Goal: Information Seeking & Learning: Learn about a topic

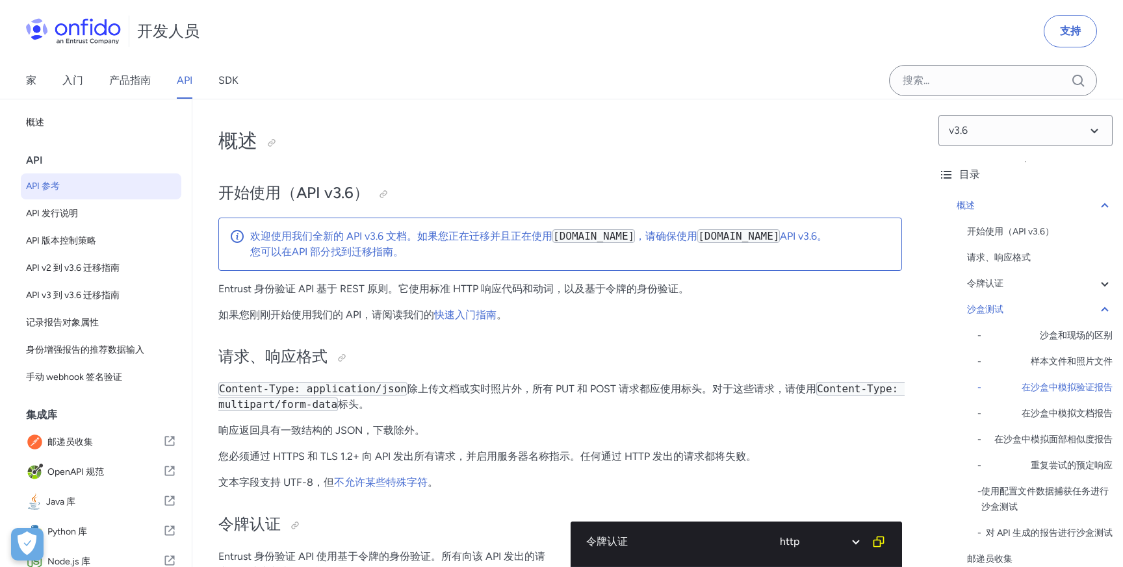
select select "http"
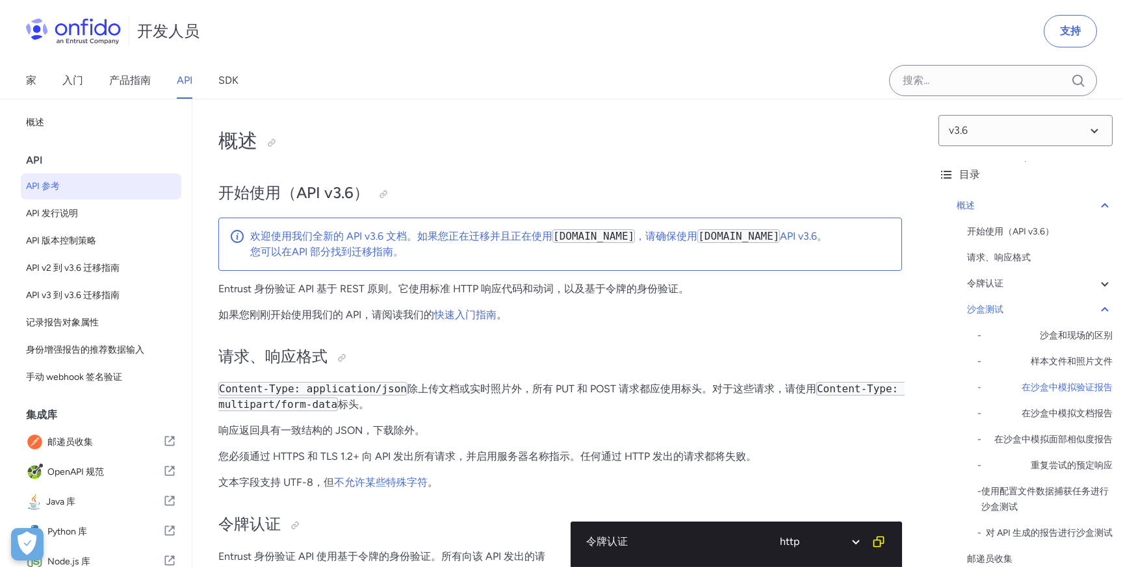
select select "http"
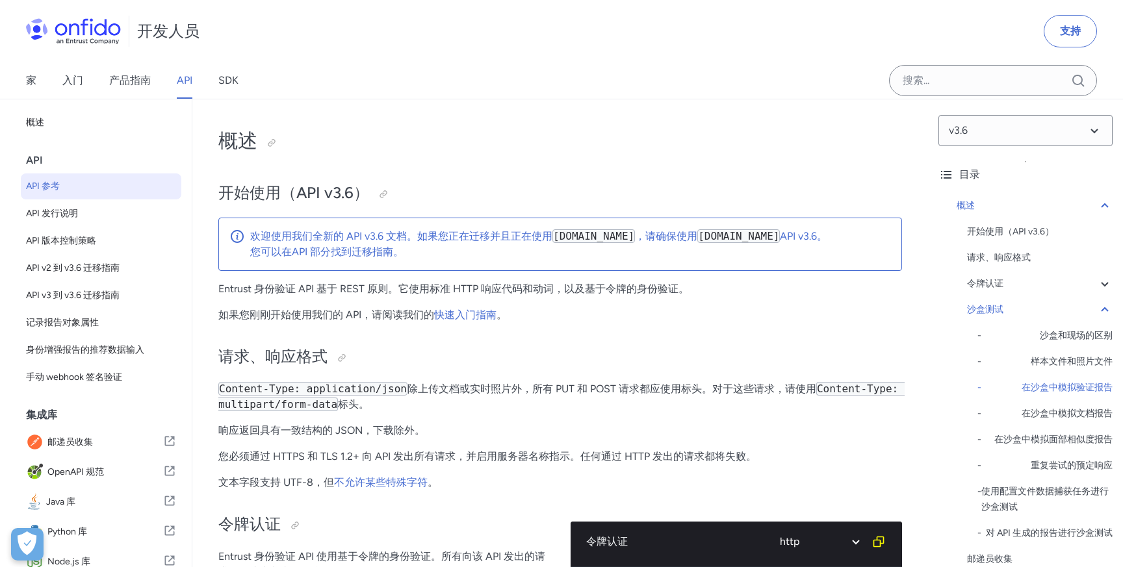
select select "http"
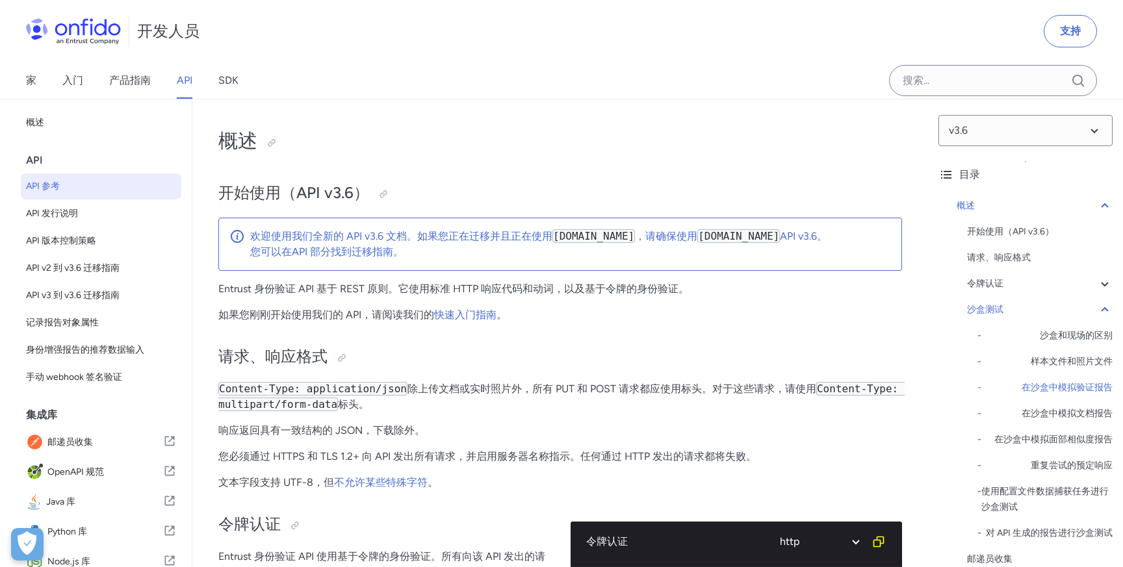
select select "http"
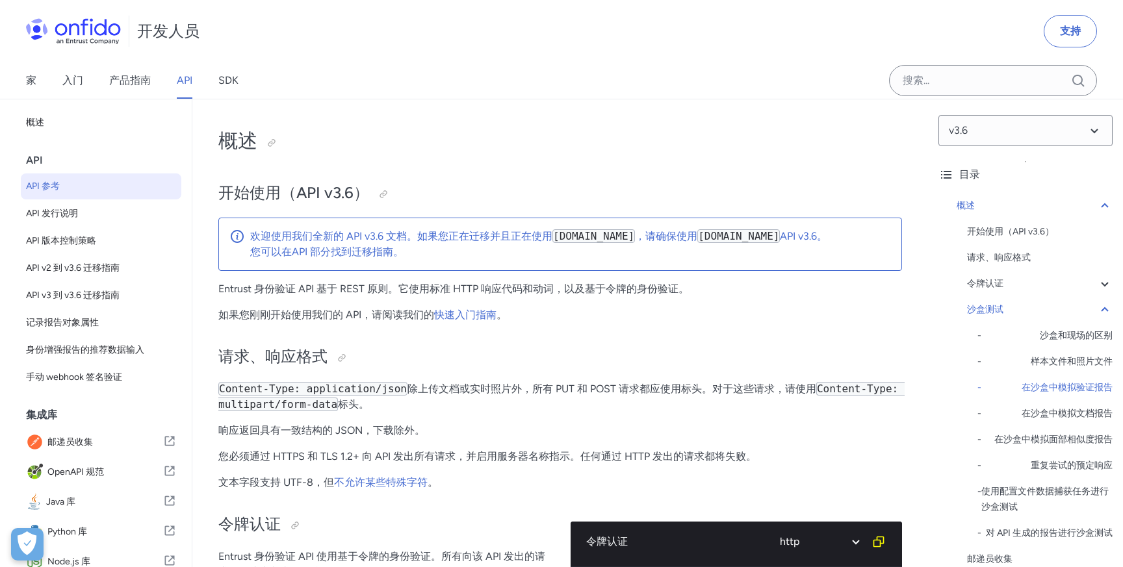
select select "http"
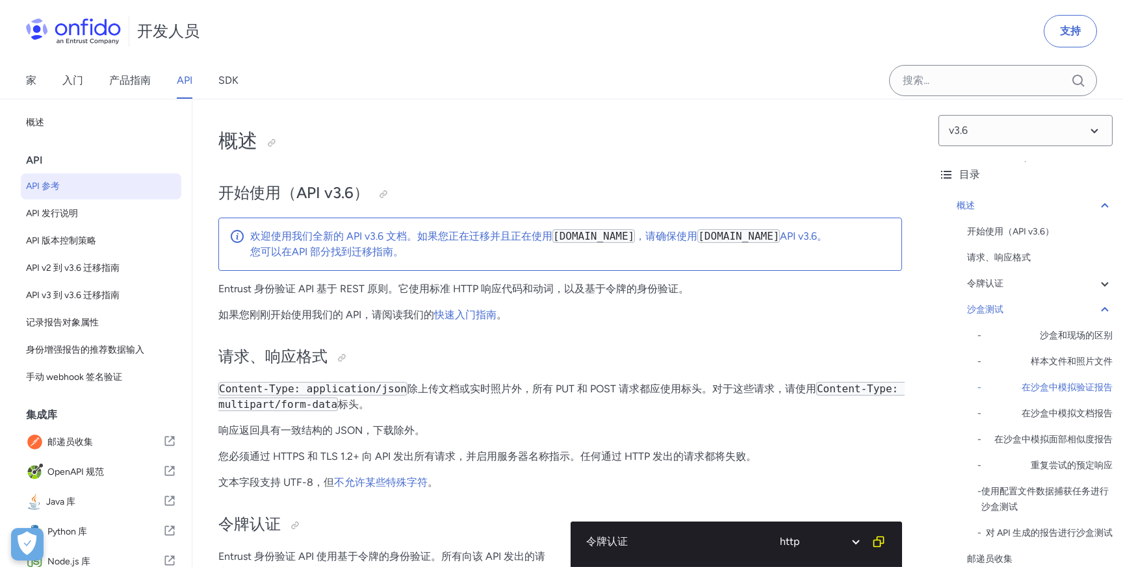
select select "http"
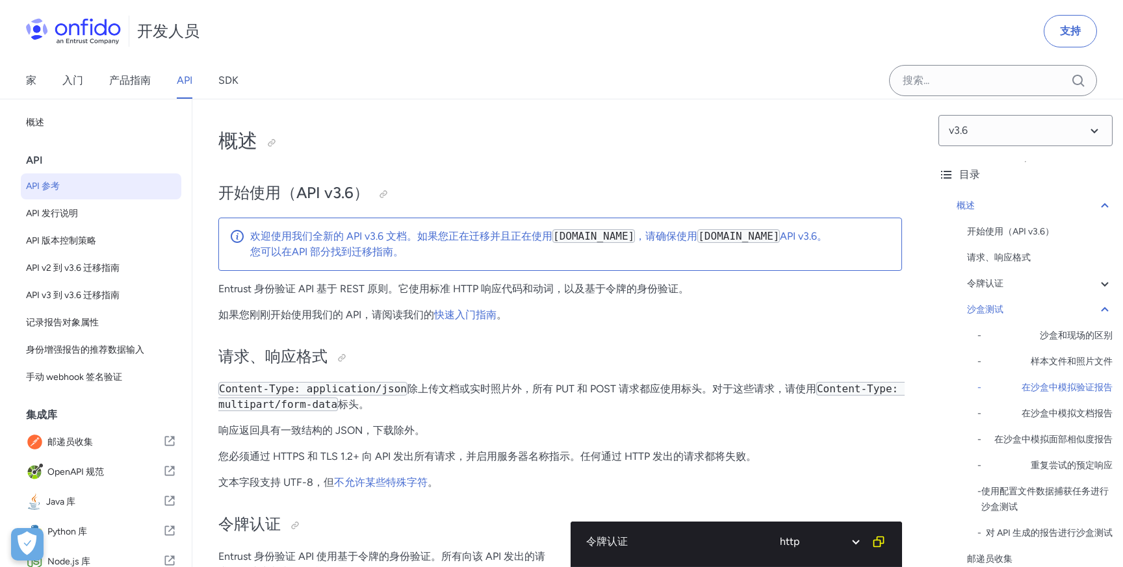
select select "http"
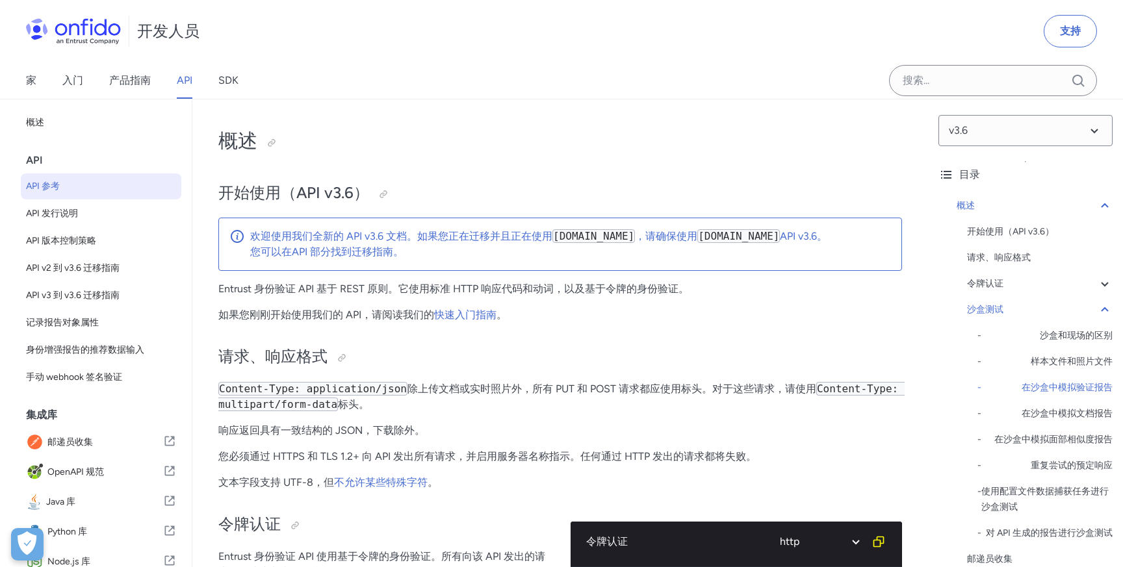
select select "http"
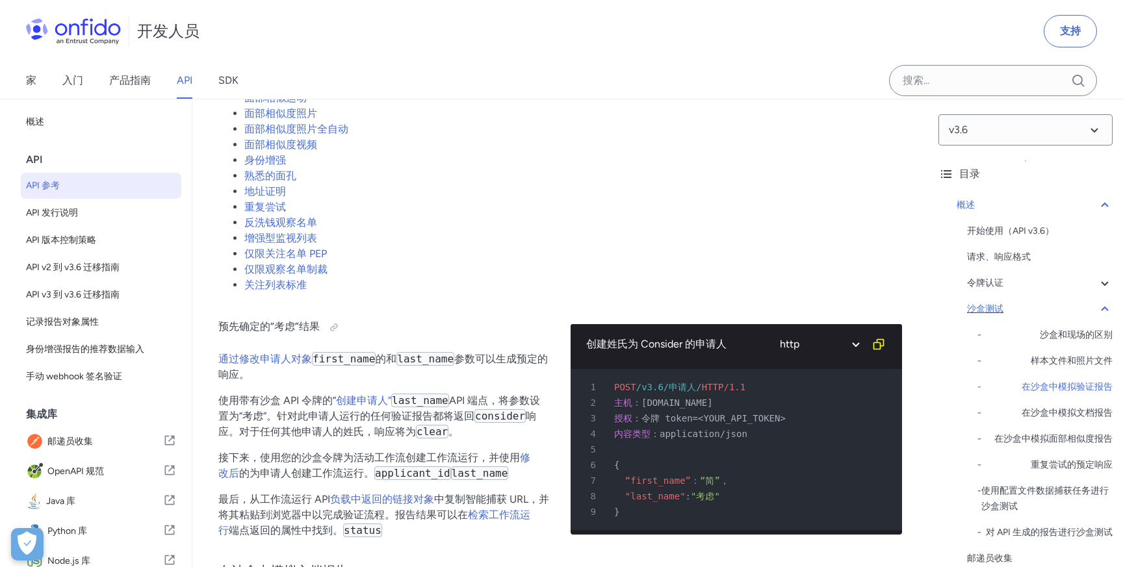
click at [1096, 310] on div "沙盒测试" at bounding box center [1040, 310] width 146 height 16
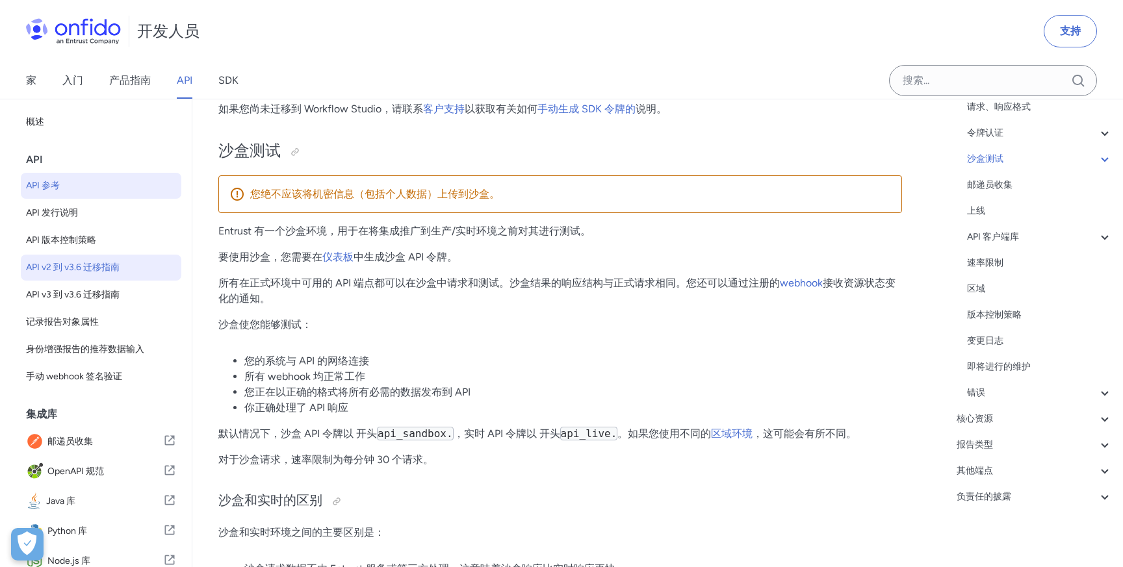
scroll to position [1589, 0]
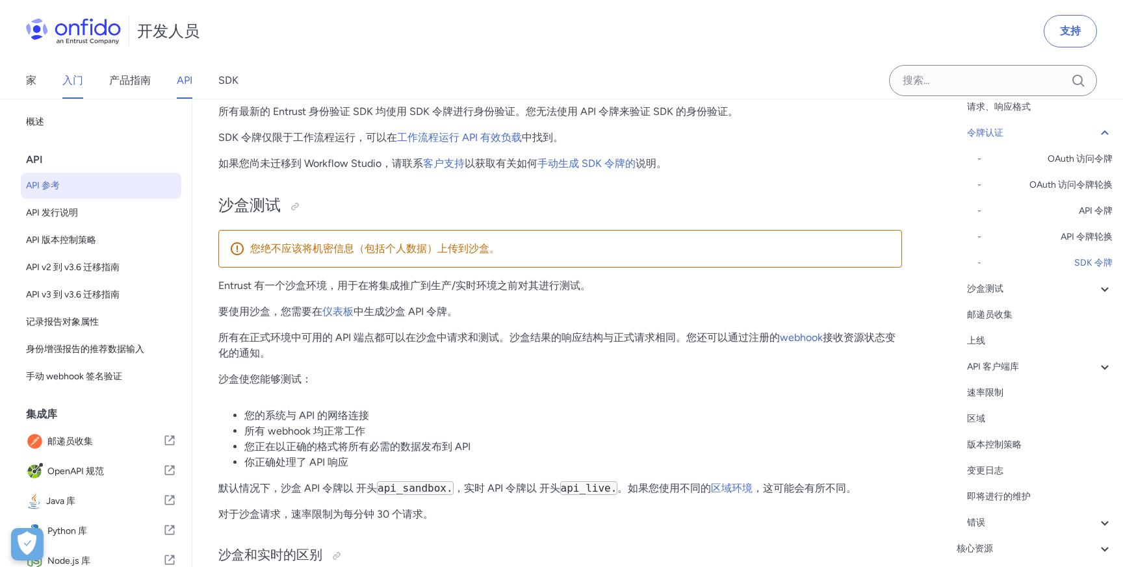
click at [74, 77] on font "入门" at bounding box center [72, 80] width 21 height 12
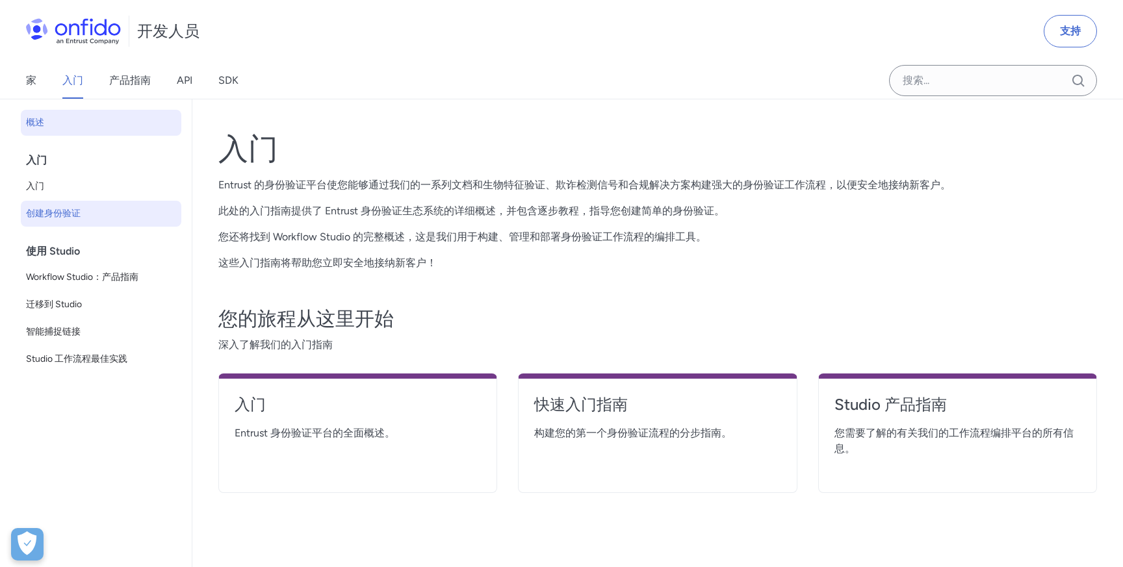
click at [75, 212] on font "创建身份验证" at bounding box center [53, 213] width 55 height 11
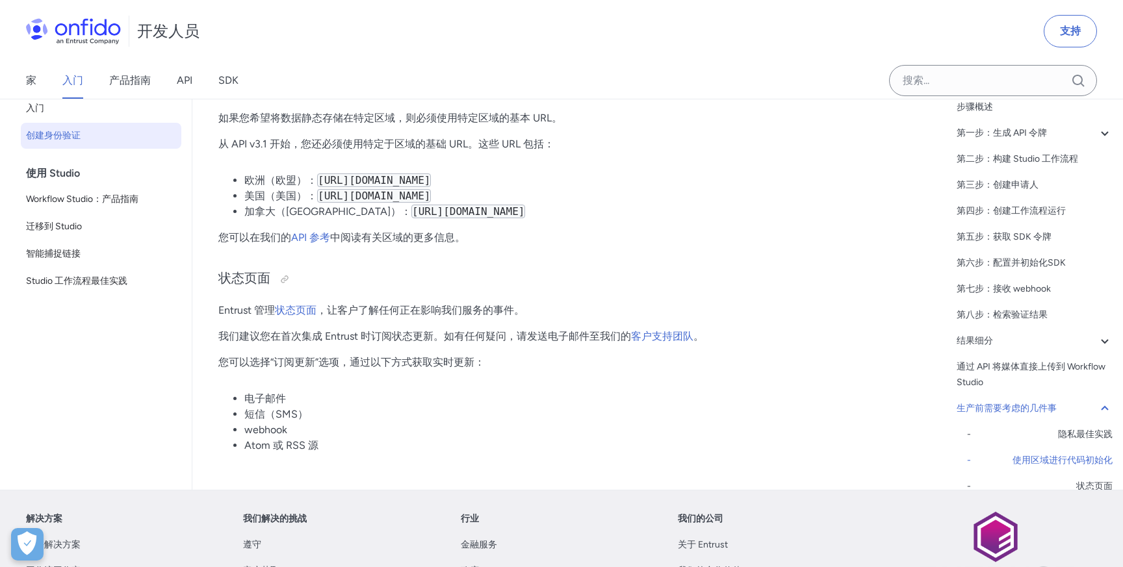
scroll to position [6327, 0]
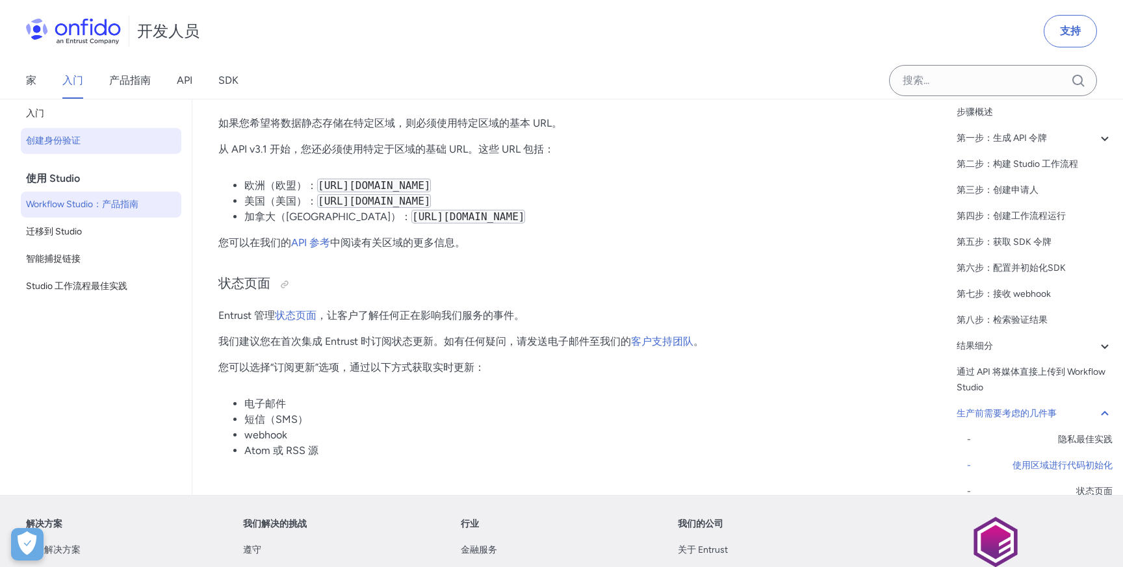
click at [93, 204] on font "Workflow Studio：产品指南" at bounding box center [82, 204] width 112 height 11
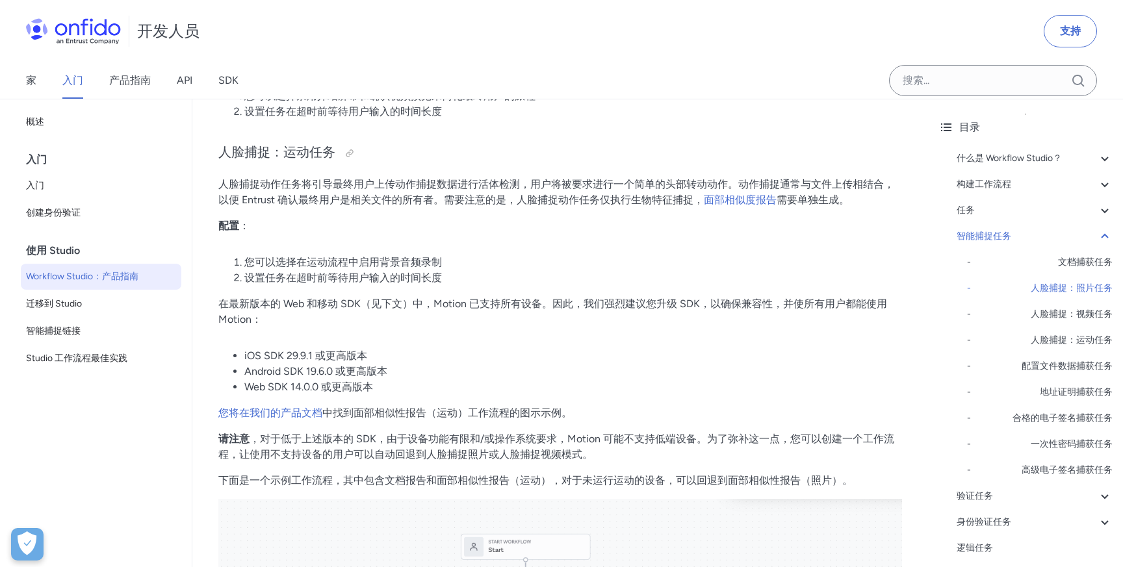
scroll to position [4665, 0]
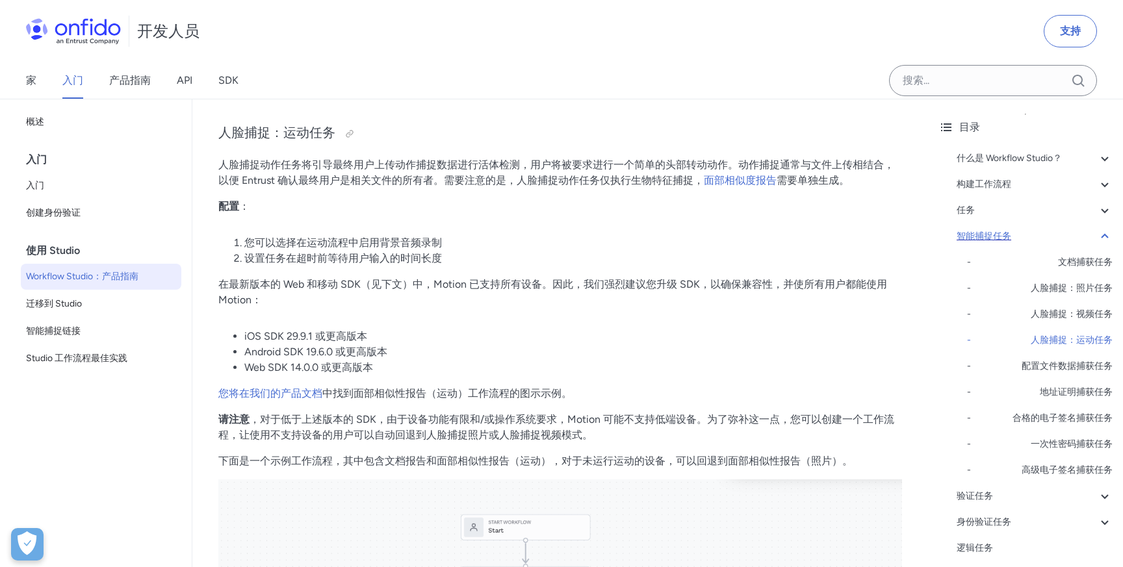
click at [1101, 232] on icon at bounding box center [1105, 237] width 16 height 16
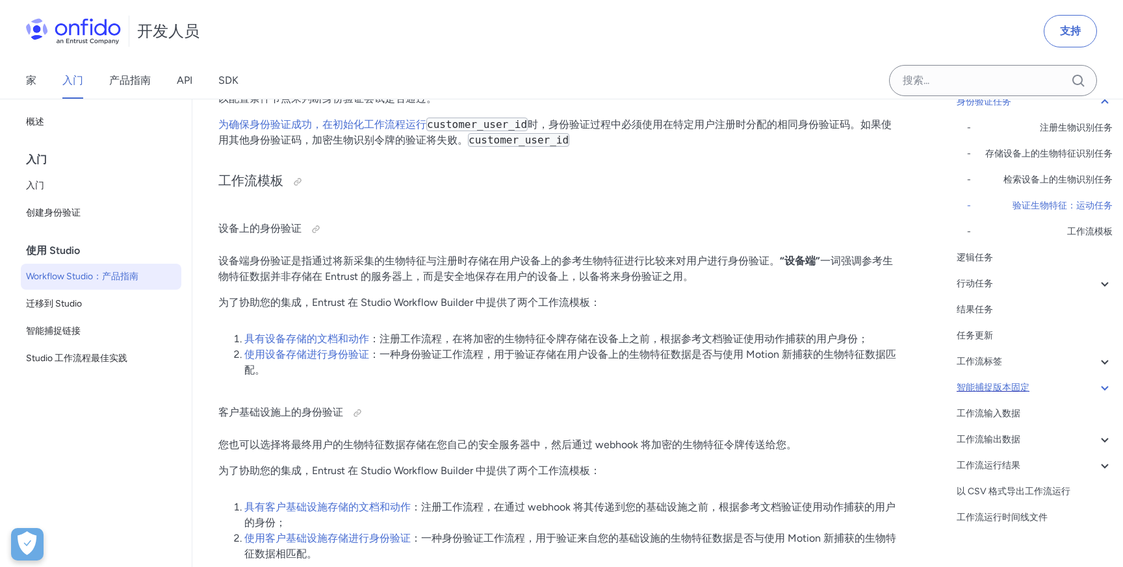
scroll to position [207, 0]
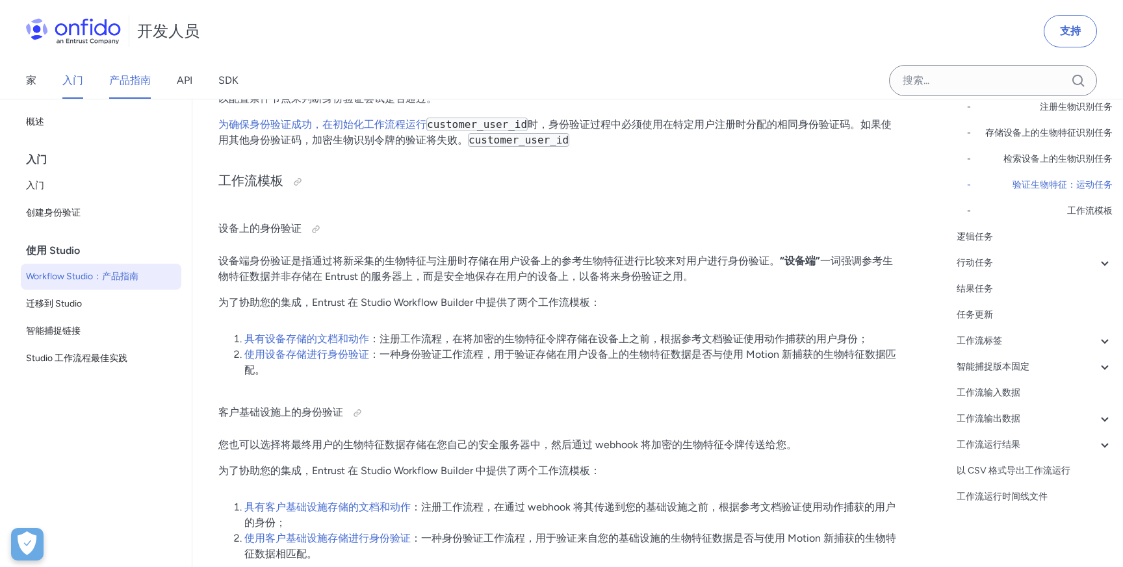
click at [133, 83] on font "产品指南" at bounding box center [130, 80] width 42 height 12
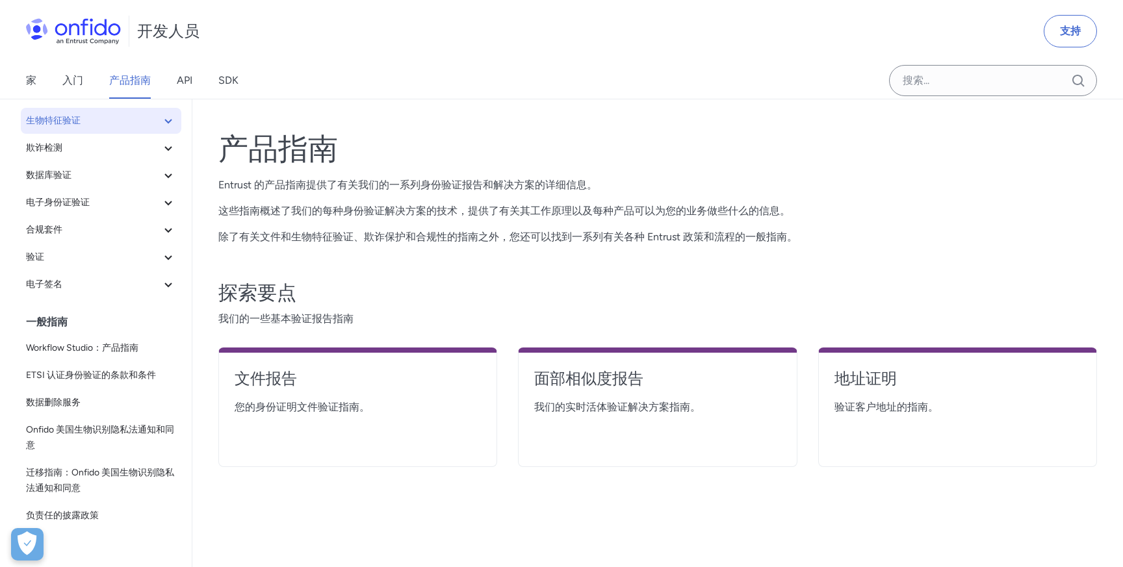
scroll to position [83, 0]
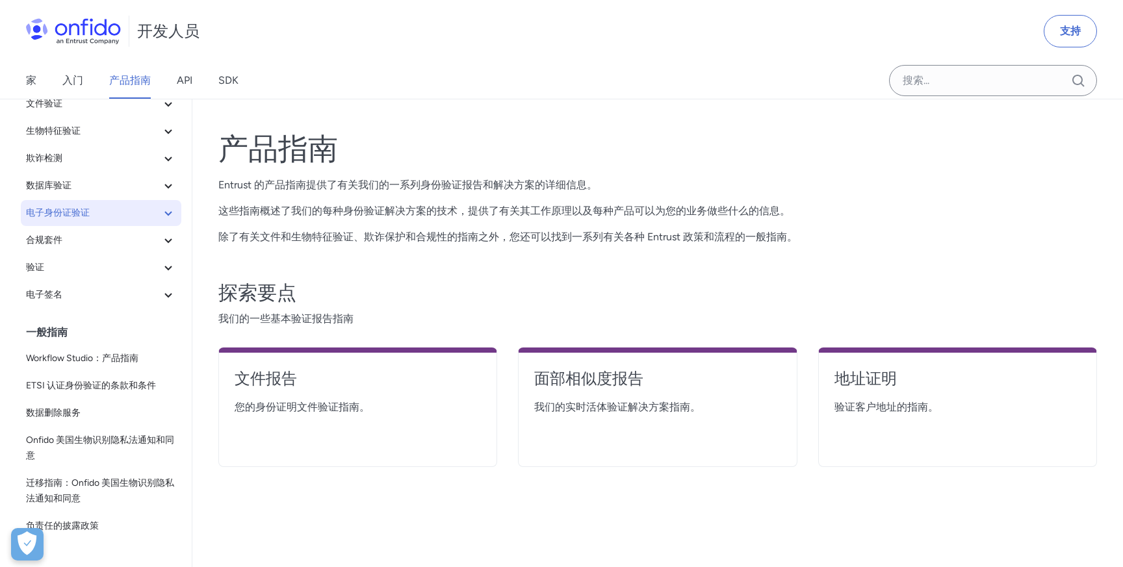
click at [110, 214] on span "电子身份证验证" at bounding box center [93, 213] width 135 height 16
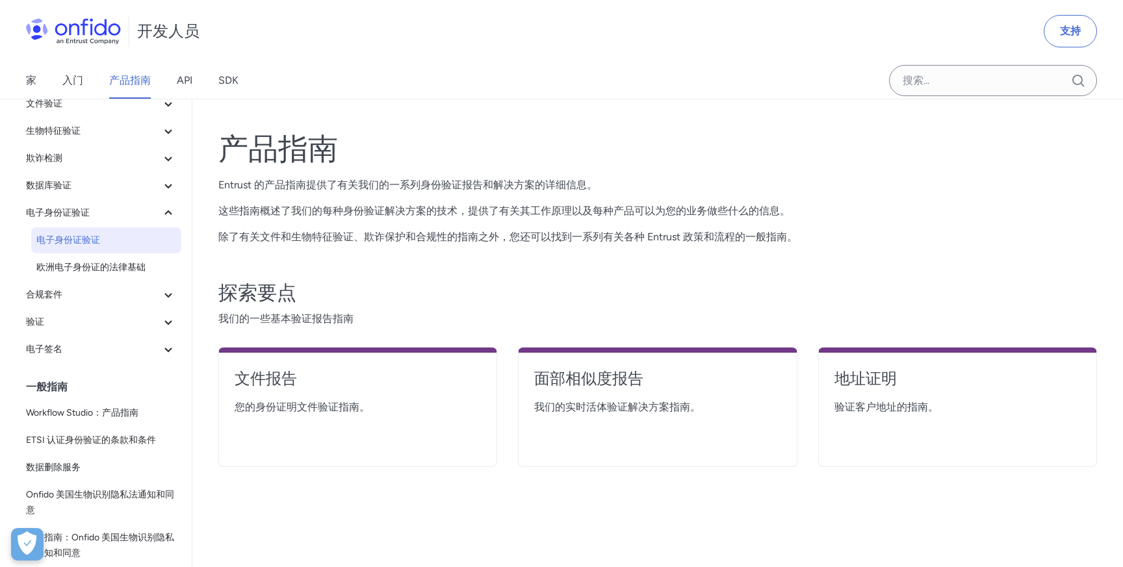
click at [102, 240] on span "电子身份证验证" at bounding box center [106, 241] width 140 height 16
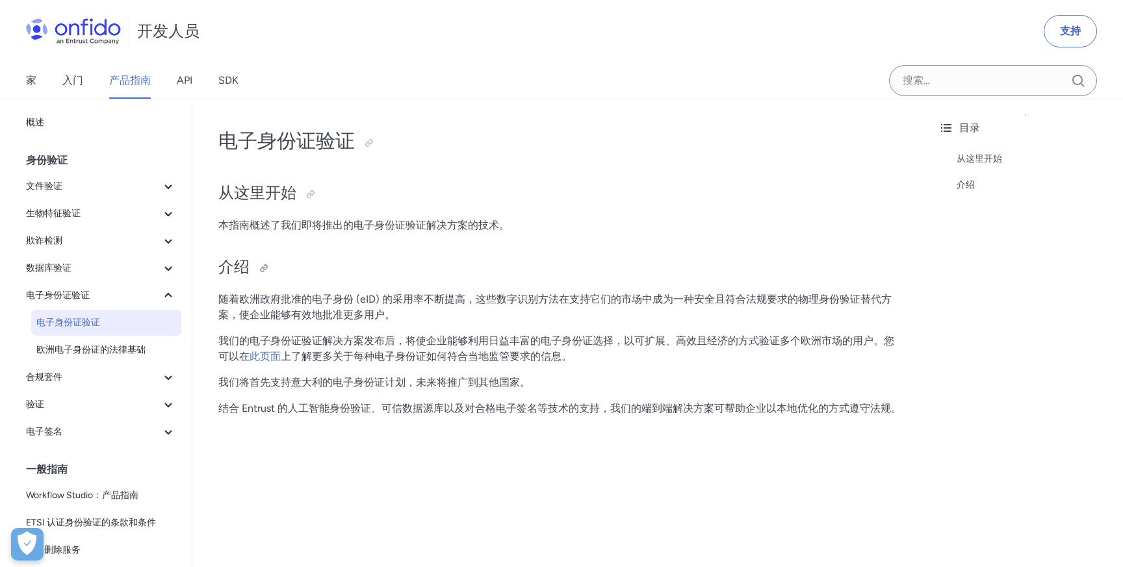
click at [580, 257] on h2 "介绍" at bounding box center [560, 268] width 684 height 22
click at [138, 351] on font "欧洲电子身份证的法律基础" at bounding box center [90, 349] width 109 height 11
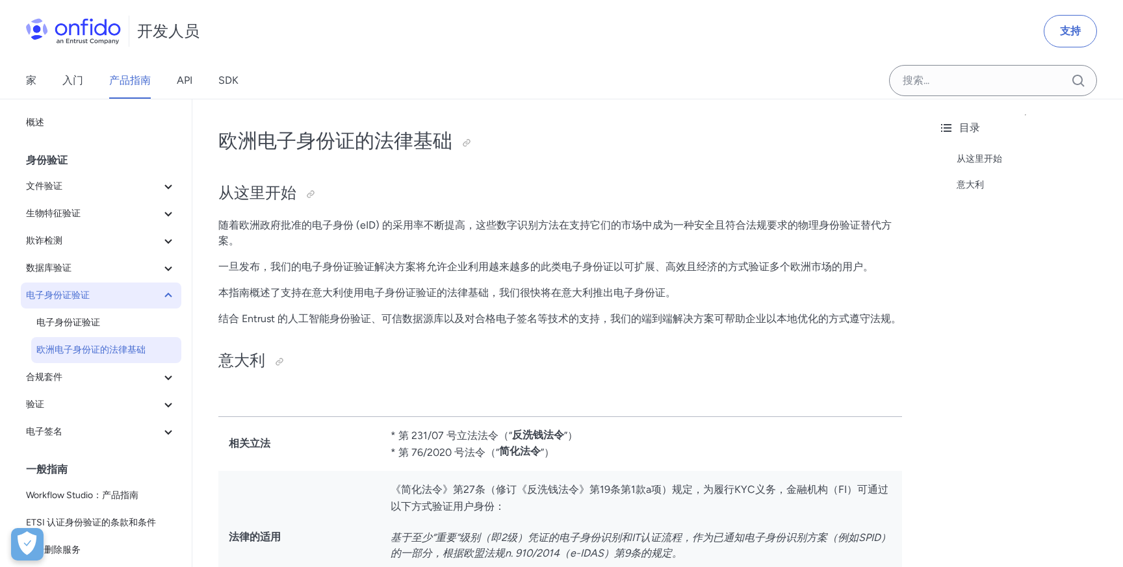
click at [162, 296] on icon at bounding box center [169, 296] width 16 height 16
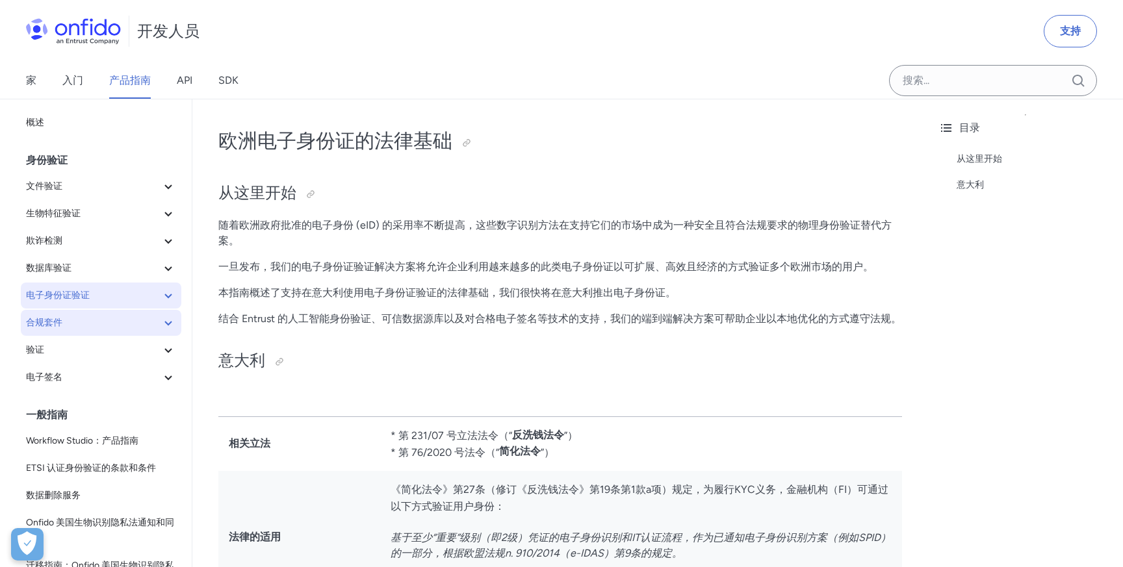
click at [154, 319] on span "合规套件" at bounding box center [93, 323] width 135 height 16
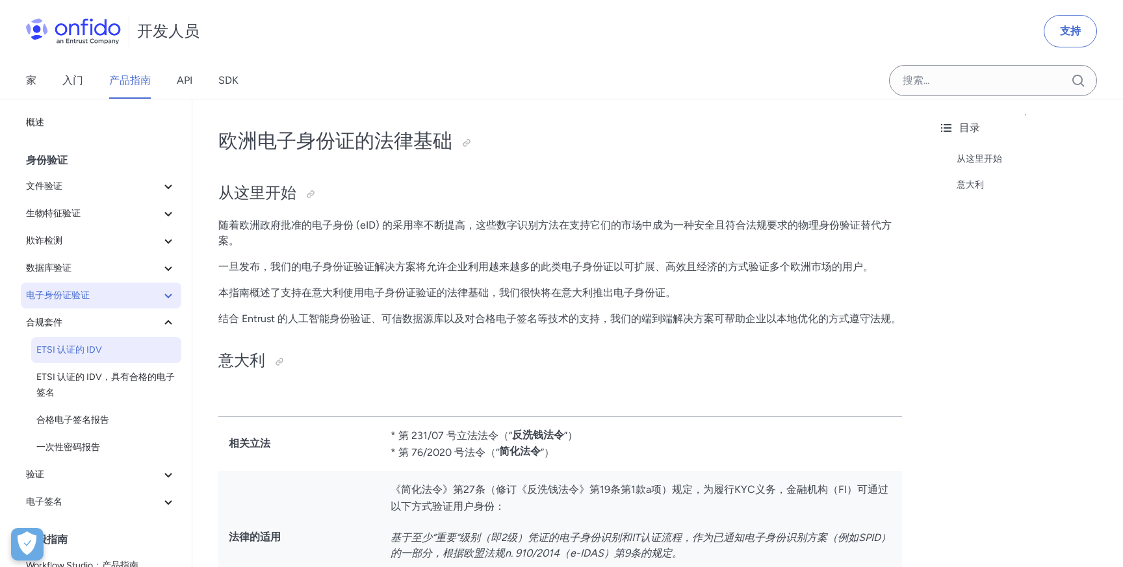
click at [142, 349] on span "ETSI 认证的 IDV" at bounding box center [106, 350] width 140 height 16
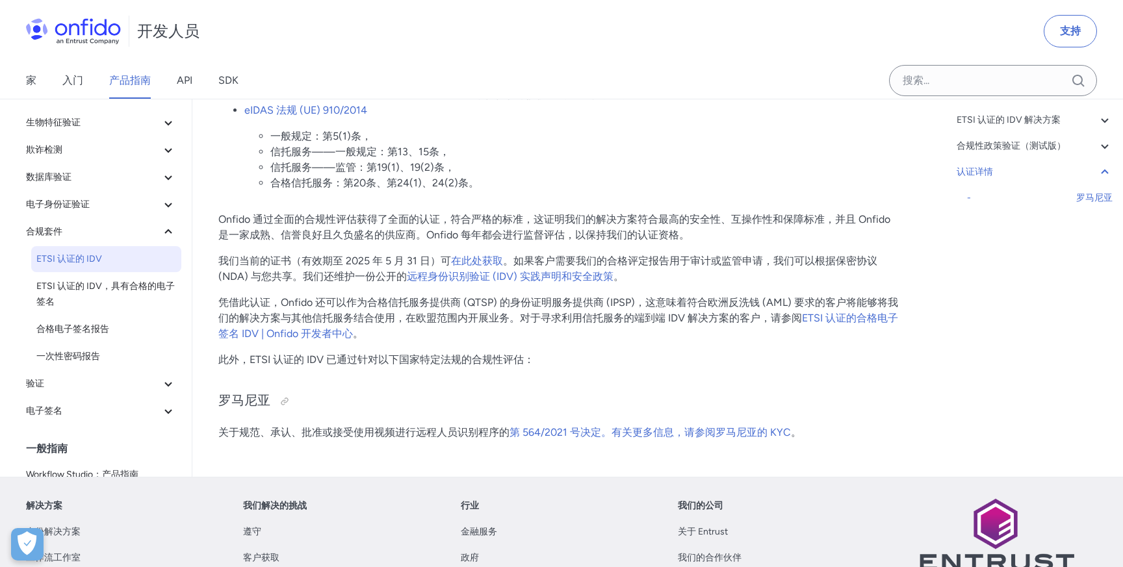
scroll to position [4180, 0]
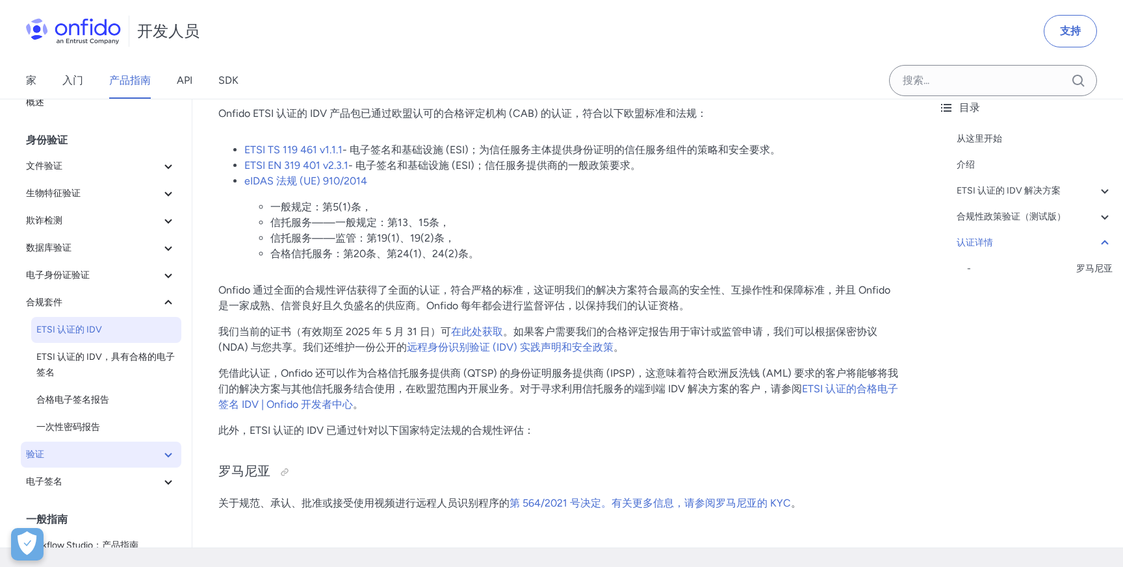
click at [145, 447] on button "验证" at bounding box center [101, 455] width 161 height 26
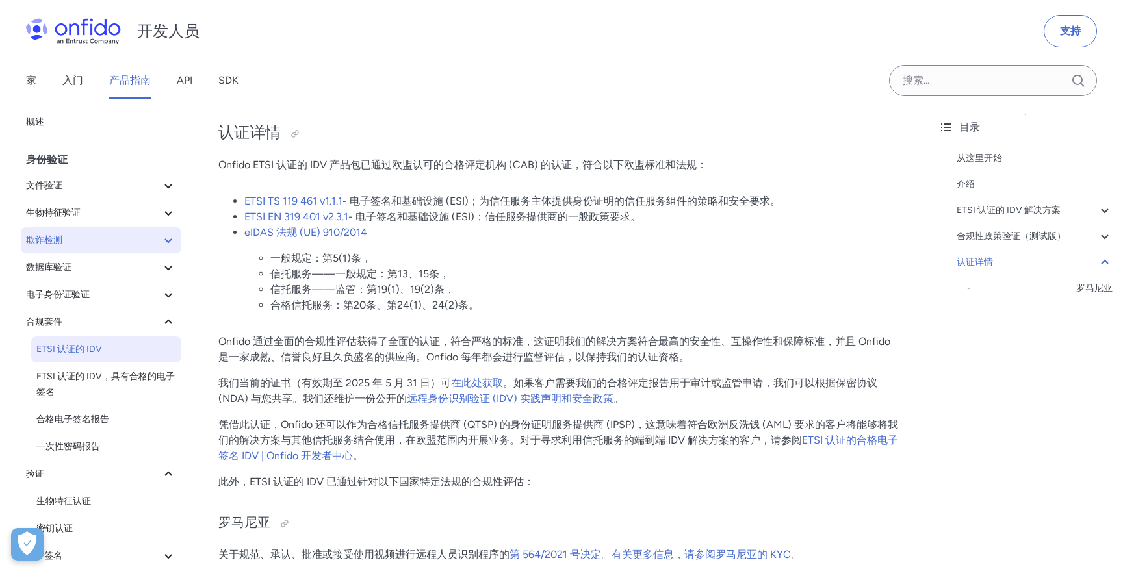
scroll to position [4127, 0]
click at [160, 185] on span "文件验证" at bounding box center [93, 186] width 135 height 16
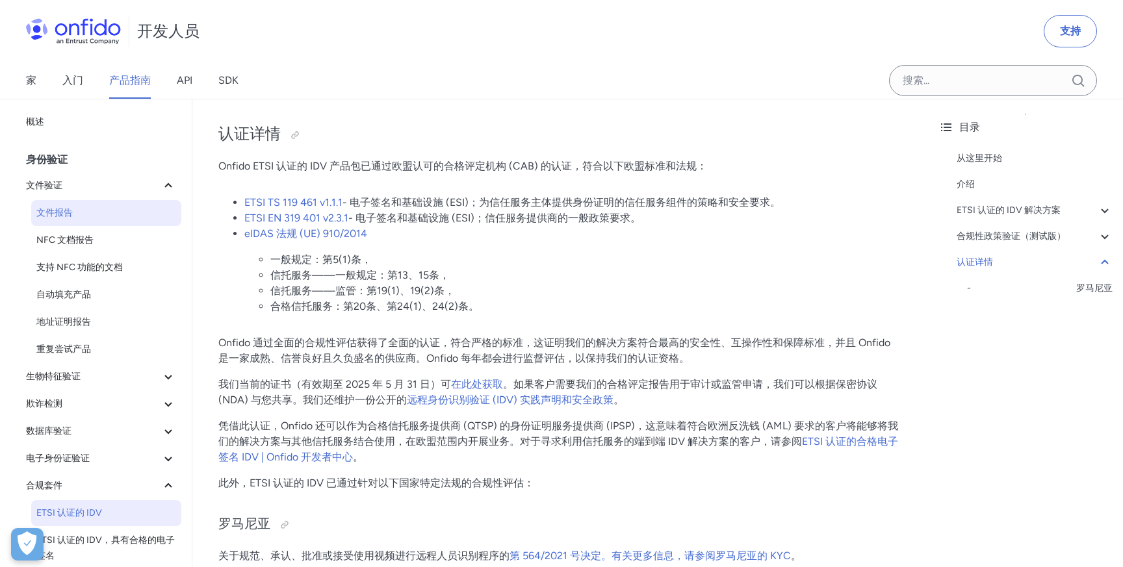
click at [139, 206] on span "文件报告" at bounding box center [106, 213] width 140 height 16
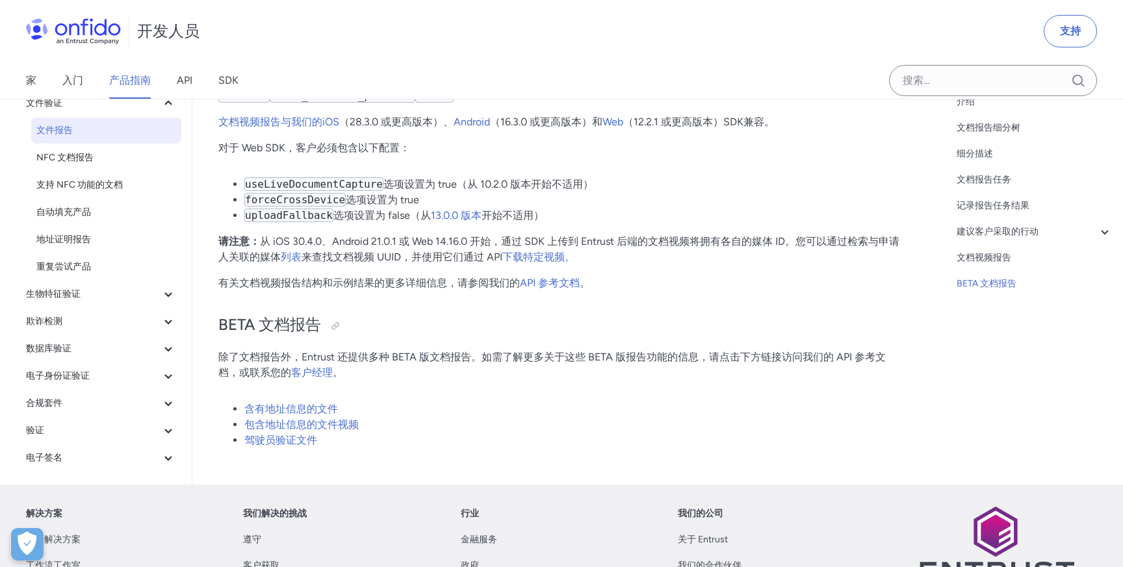
scroll to position [9207, 0]
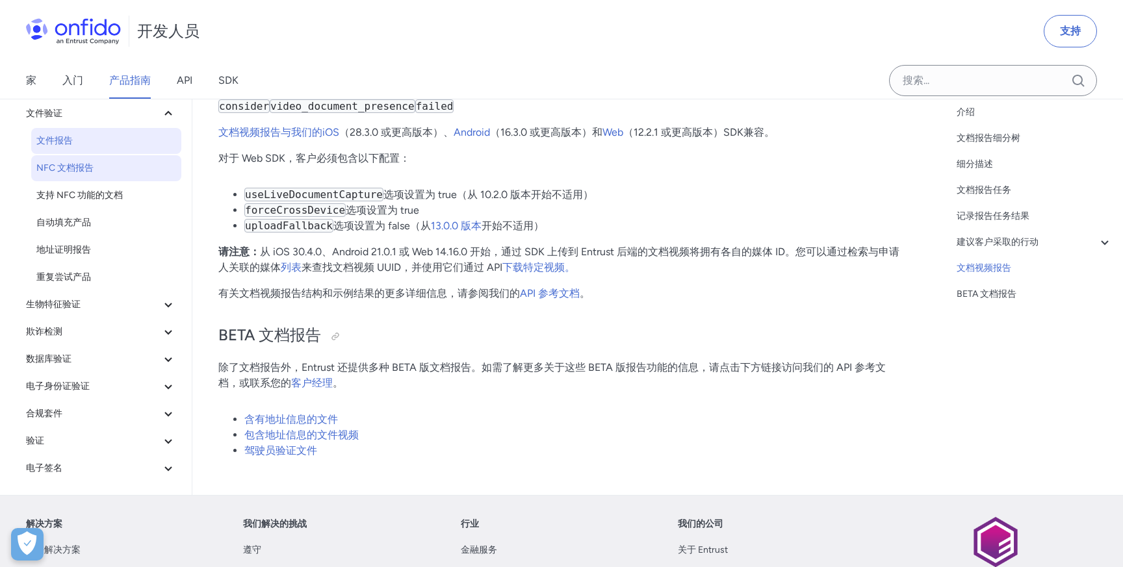
click at [131, 176] on span "NFC 文档报告" at bounding box center [106, 169] width 140 height 16
click at [87, 174] on font "NFC 文档报告" at bounding box center [64, 167] width 57 height 11
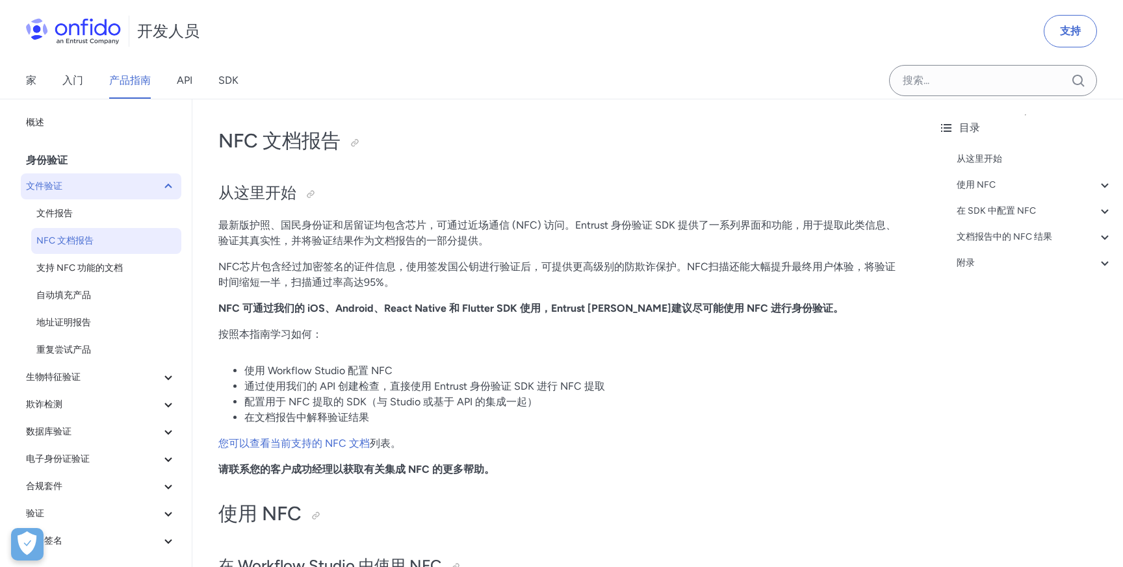
click at [125, 187] on span "文件验证" at bounding box center [93, 187] width 135 height 16
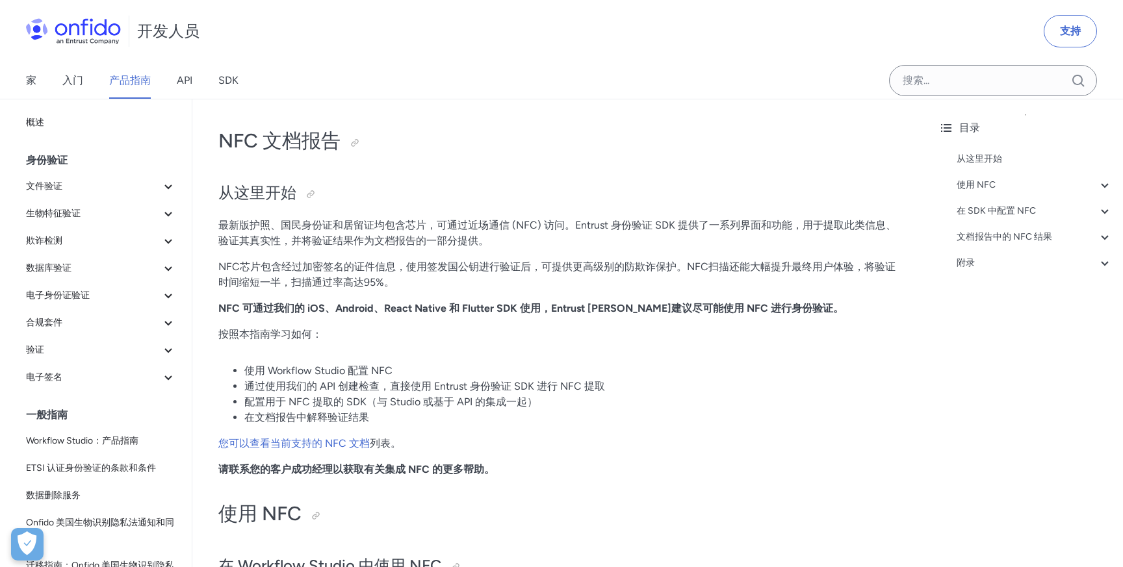
click at [82, 163] on div "身份验证" at bounding box center [106, 161] width 161 height 26
click at [34, 111] on link "概述" at bounding box center [101, 123] width 161 height 26
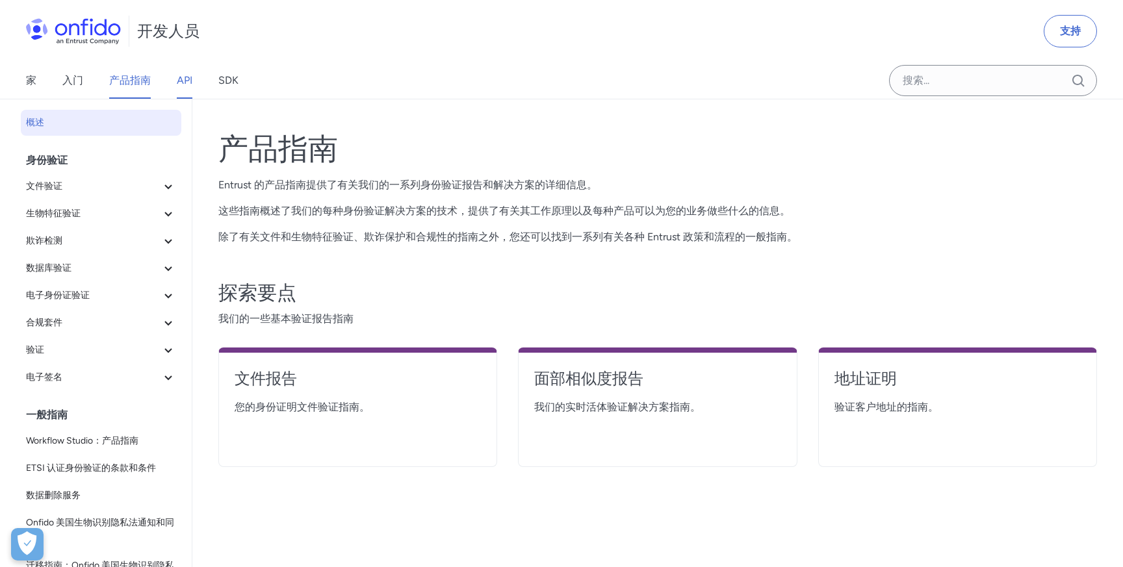
click at [190, 79] on font "API" at bounding box center [185, 80] width 16 height 12
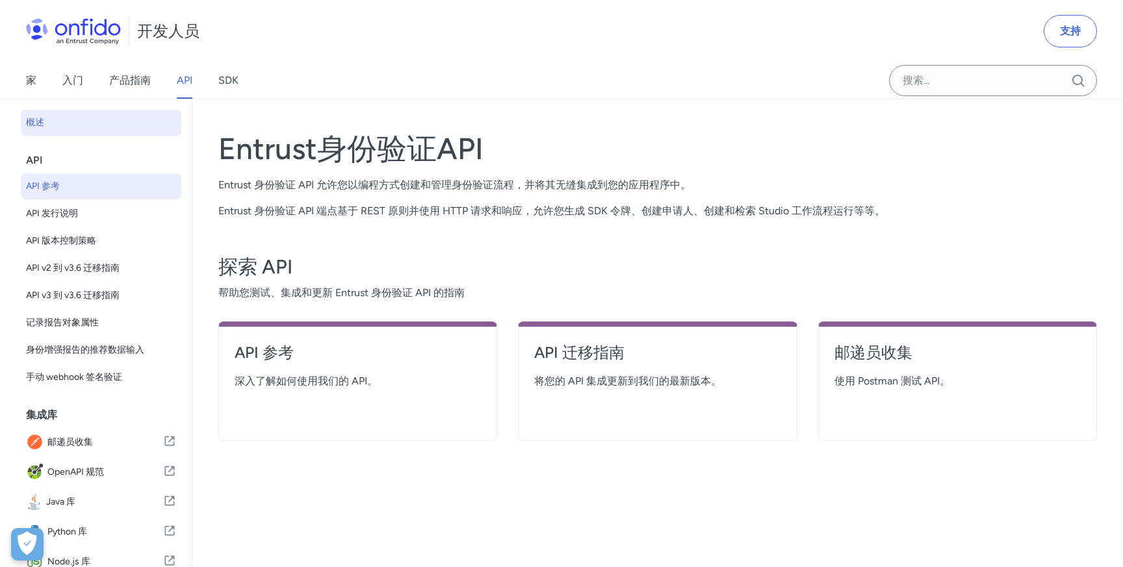
click at [50, 194] on font "API 参考" at bounding box center [43, 187] width 34 height 16
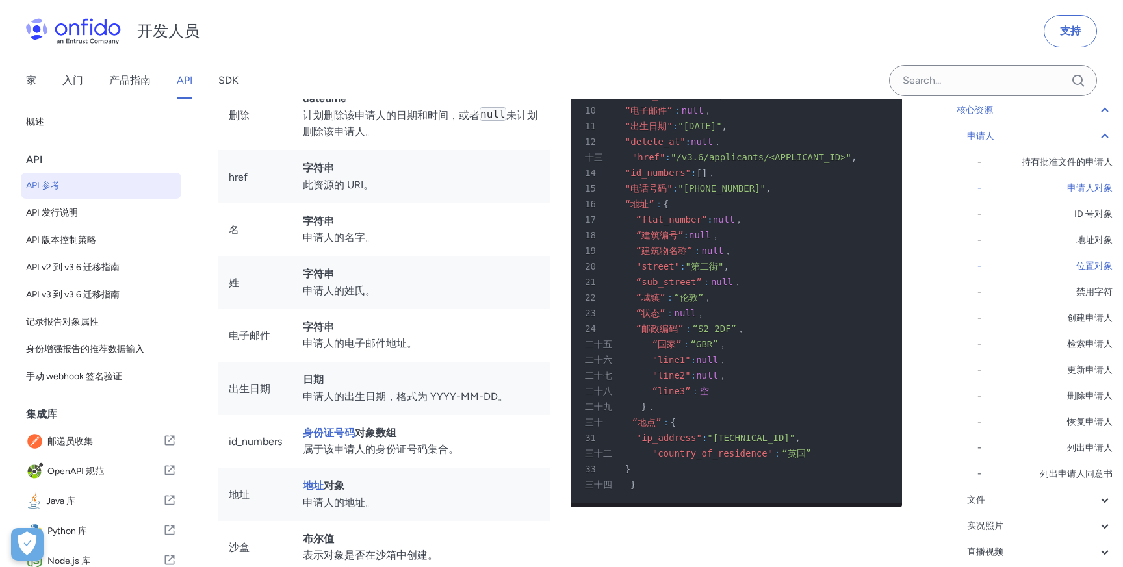
scroll to position [123, 0]
click at [1068, 494] on div "文件" at bounding box center [1040, 499] width 146 height 16
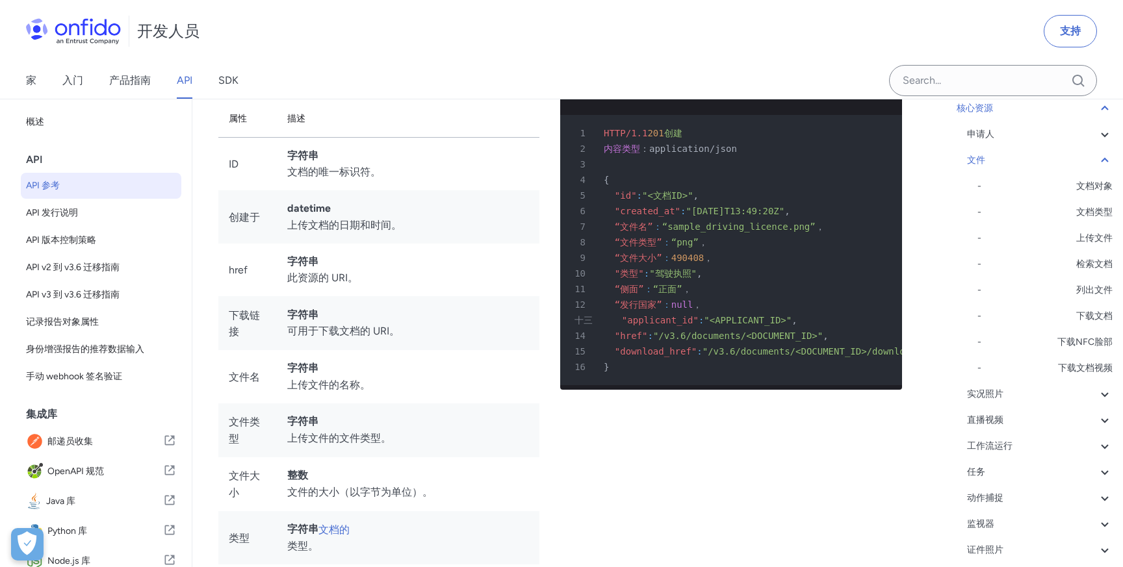
scroll to position [19886, 0]
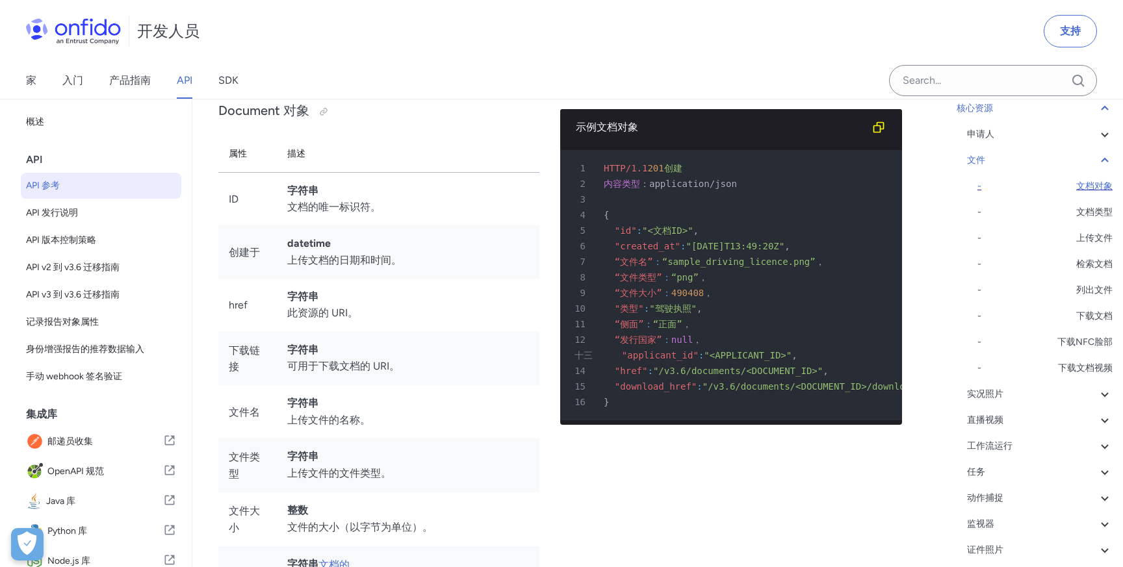
click at [1095, 188] on font "文档对象" at bounding box center [1094, 186] width 36 height 11
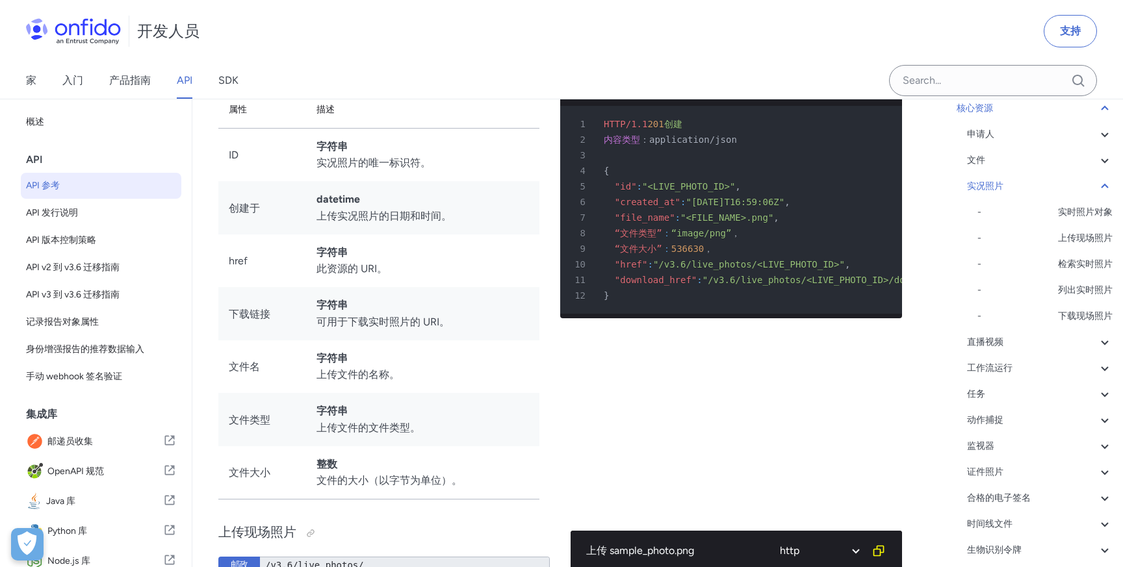
scroll to position [23678, 0]
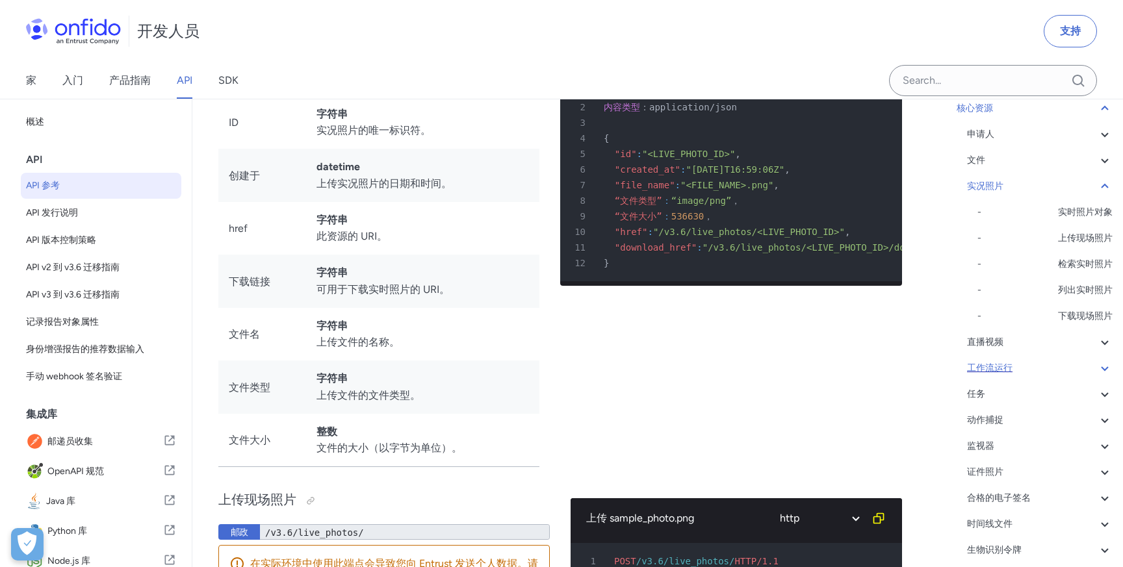
click at [1055, 367] on div "工作流运行" at bounding box center [1040, 369] width 146 height 16
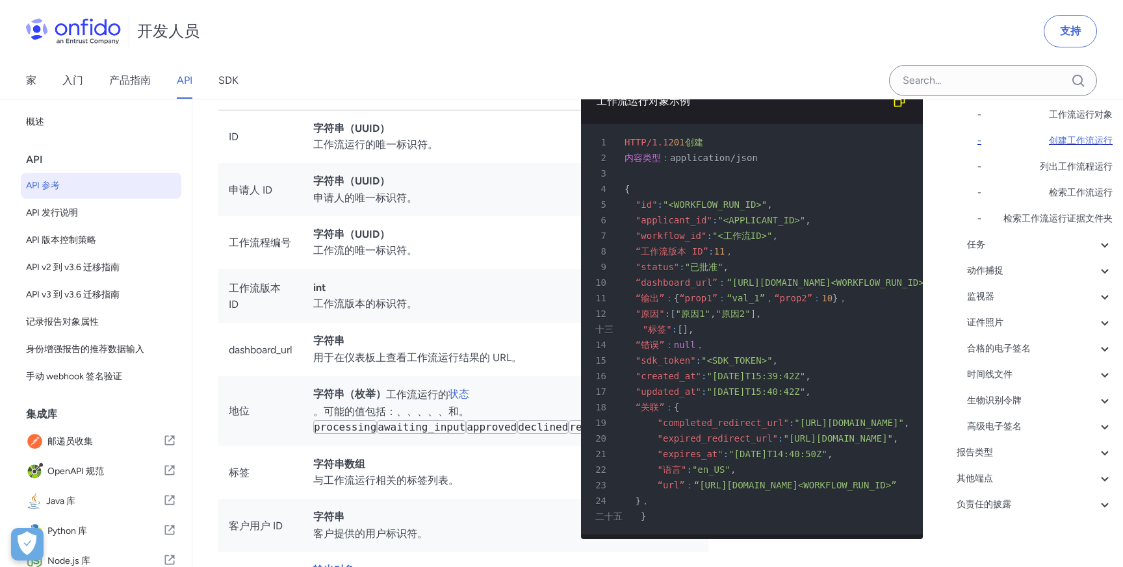
scroll to position [280, 0]
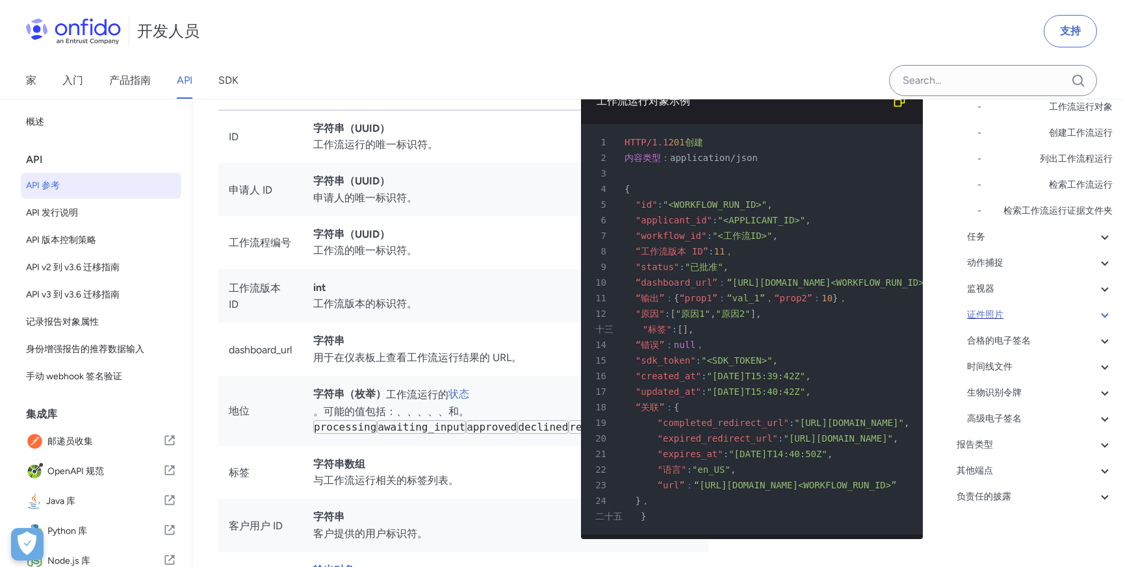
click at [1020, 315] on div "证件照片" at bounding box center [1040, 315] width 146 height 16
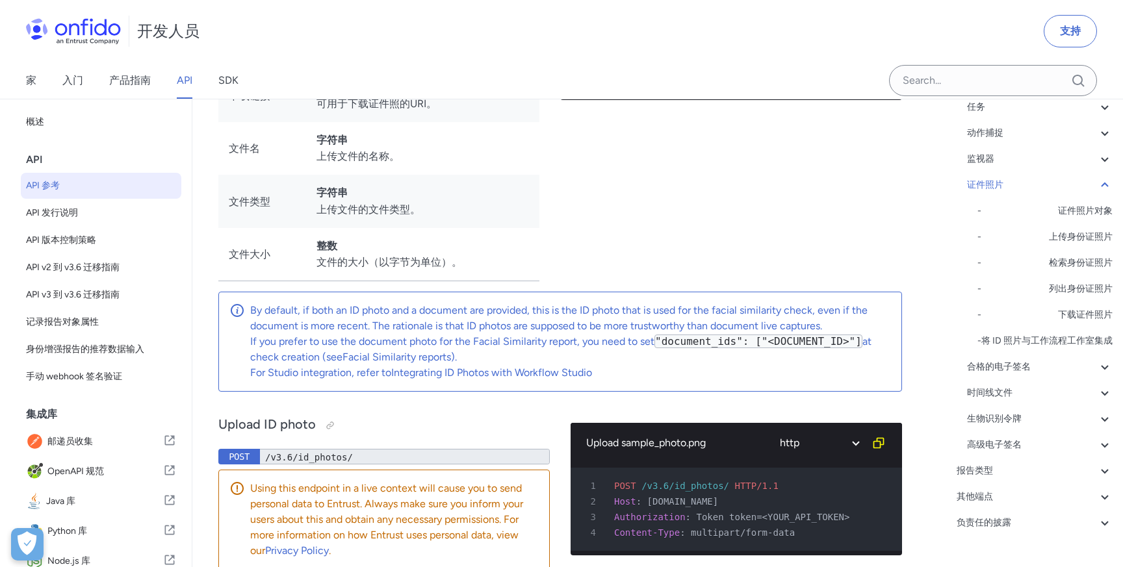
scroll to position [40577, 0]
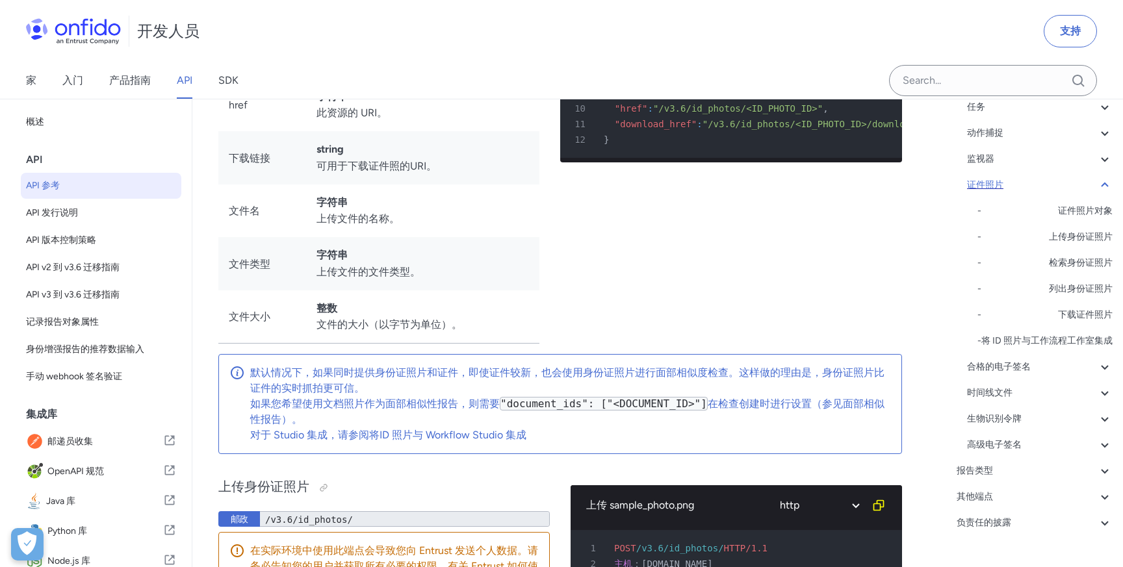
click at [1031, 189] on div "证件照片" at bounding box center [1040, 185] width 146 height 16
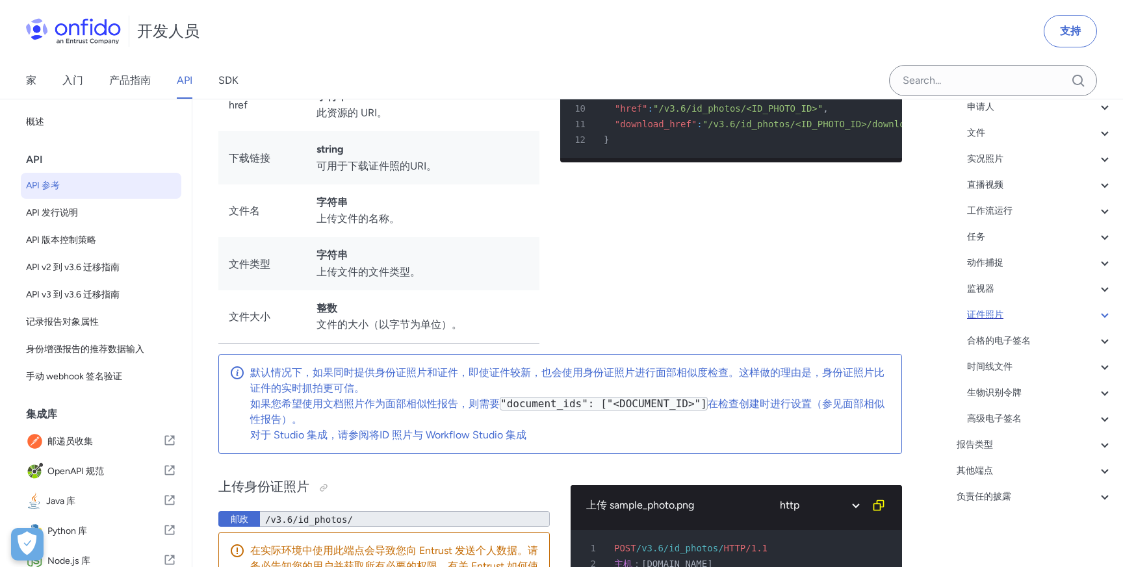
scroll to position [150, 0]
